Goal: Information Seeking & Learning: Check status

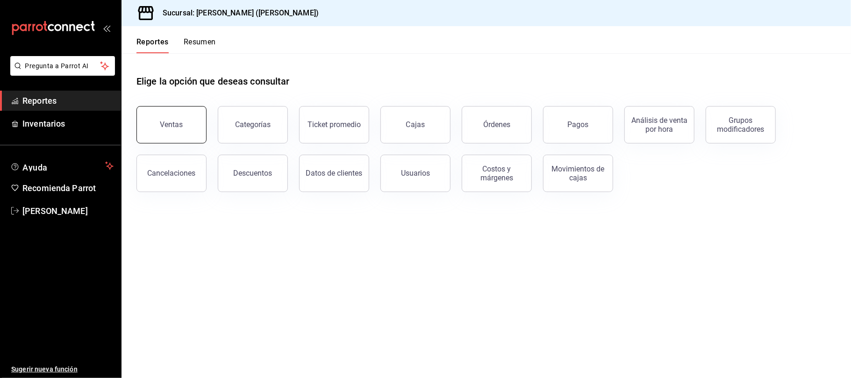
click at [189, 115] on button "Ventas" at bounding box center [171, 124] width 70 height 37
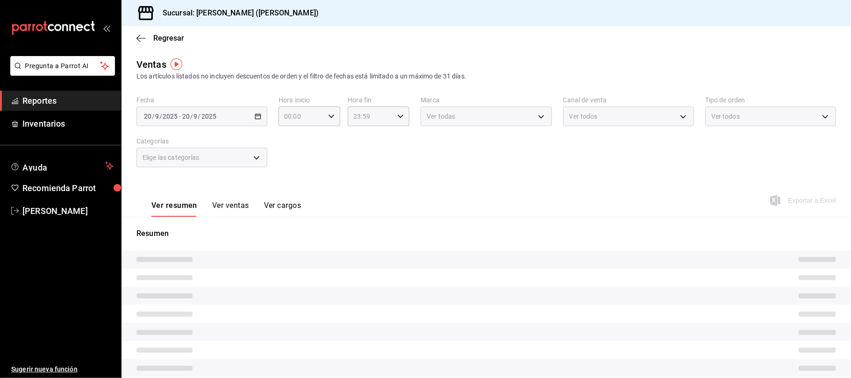
click at [236, 201] on button "Ver ventas" at bounding box center [230, 209] width 37 height 16
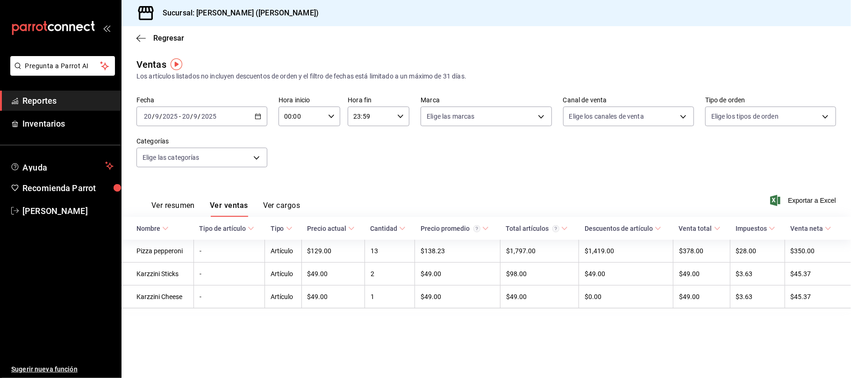
click at [162, 51] on main "Regresar Ventas Los artículos listados no incluyen descuentos de orden y el fil…" at bounding box center [487, 202] width 730 height 352
click at [163, 36] on span "Regresar" at bounding box center [168, 38] width 31 height 9
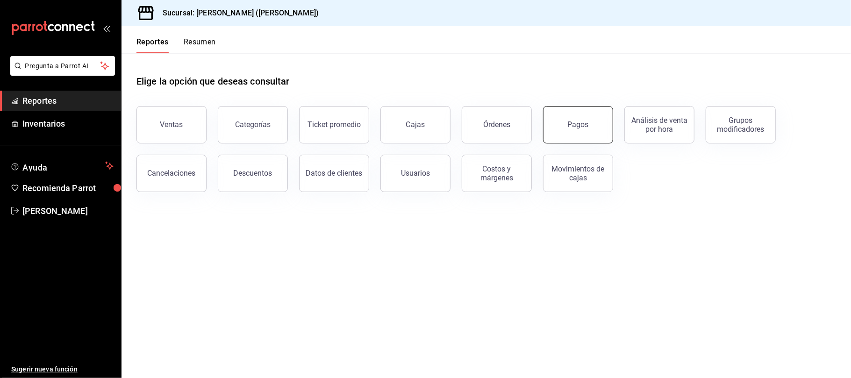
click at [546, 131] on div "Pagos" at bounding box center [572, 119] width 81 height 49
click at [563, 125] on button "Pagos" at bounding box center [578, 124] width 70 height 37
